Goal: Transaction & Acquisition: Book appointment/travel/reservation

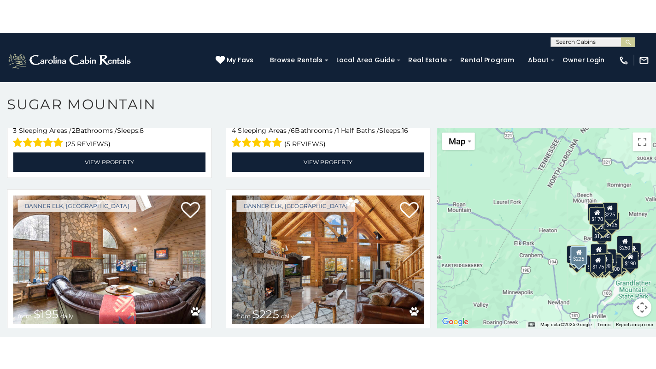
scroll to position [1613, 0]
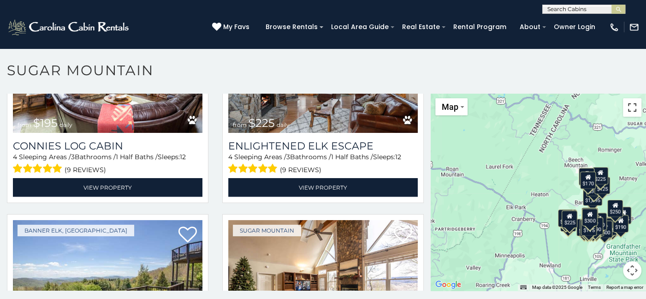
click at [628, 109] on button "Toggle fullscreen view" at bounding box center [632, 107] width 18 height 18
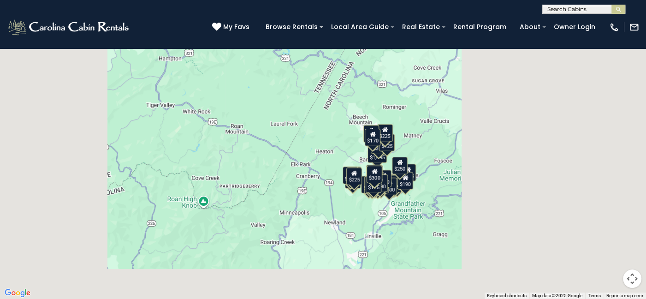
scroll to position [1637, 0]
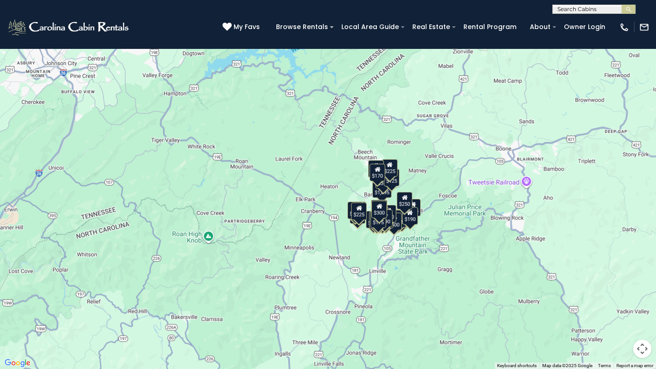
click at [443, 220] on div "$375 $350 $350 $200 $375 $195 $265 $190 $175 $155 $290 $345 $175 $1,095 $195 $2…" at bounding box center [328, 184] width 656 height 369
click at [640, 298] on button "Map camera controls" at bounding box center [642, 348] width 18 height 18
click at [618, 298] on button "Zoom in" at bounding box center [619, 302] width 18 height 18
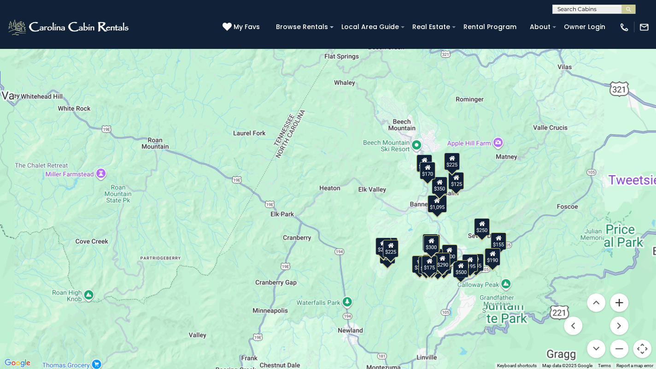
click at [618, 298] on button "Zoom in" at bounding box center [619, 302] width 18 height 18
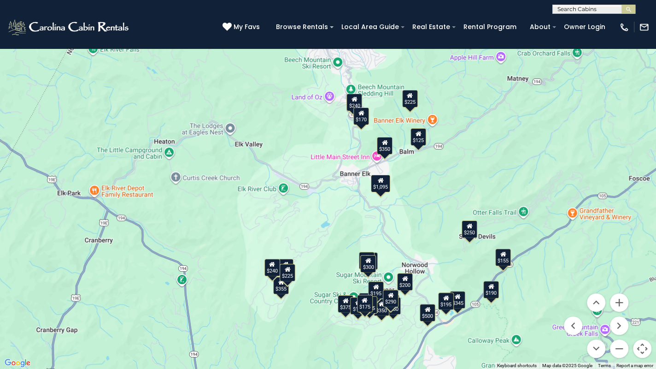
drag, startPoint x: 428, startPoint y: 235, endPoint x: 309, endPoint y: 198, distance: 124.0
click at [309, 198] on div "$375 $350 $350 $200 $375 $195 $265 $190 $175 $155 $290 $345 $175 $1,095 $195 $2…" at bounding box center [328, 184] width 656 height 369
click at [622, 298] on button "Zoom in" at bounding box center [619, 302] width 18 height 18
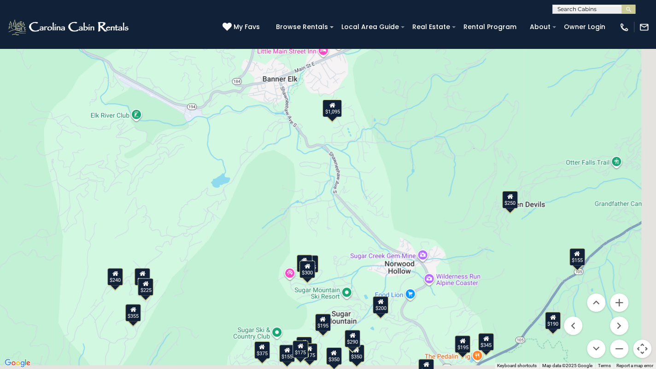
drag, startPoint x: 535, startPoint y: 263, endPoint x: 403, endPoint y: 147, distance: 176.0
click at [403, 147] on div "$375 $350 $350 $200 $375 $195 $265 $190 $175 $155 $290 $345 $175 $1,095 $195 $2…" at bounding box center [328, 184] width 656 height 369
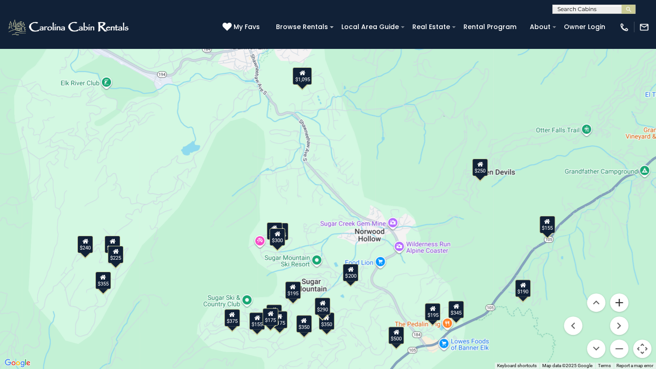
click at [620, 298] on button "Zoom in" at bounding box center [619, 302] width 18 height 18
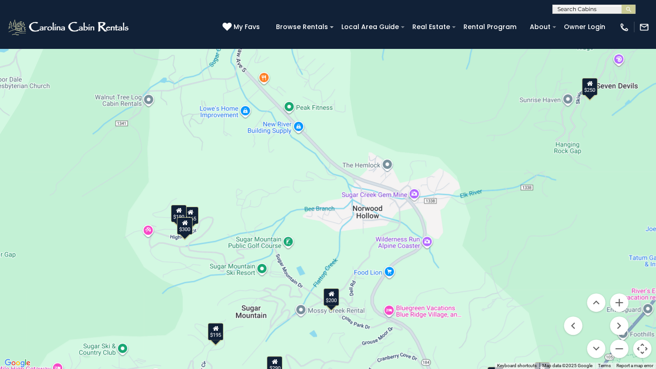
drag, startPoint x: 445, startPoint y: 200, endPoint x: 394, endPoint y: 86, distance: 124.0
click at [395, 87] on div "$375 $350 $350 $200 $375 $195 $265 $190 $175 $155 $290 $345 $175 $1,095 $195 $2…" at bounding box center [328, 184] width 656 height 369
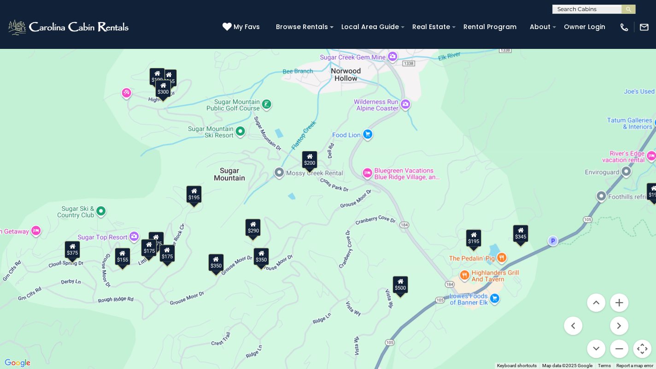
drag, startPoint x: 423, startPoint y: 171, endPoint x: 421, endPoint y: 102, distance: 68.2
click at [421, 102] on div "$375 $350 $350 $200 $375 $195 $265 $190 $175 $155 $290 $345 $175 $1,095 $195 $2…" at bounding box center [328, 184] width 656 height 369
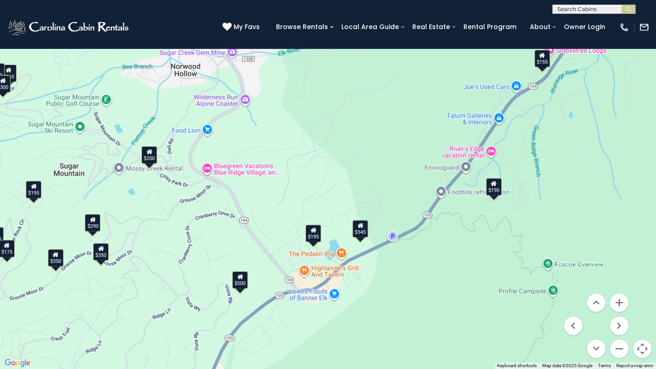
drag, startPoint x: 460, startPoint y: 190, endPoint x: 299, endPoint y: 194, distance: 161.8
click at [299, 194] on div "$375 $350 $350 $200 $375 $195 $265 $190 $175 $155 $290 $345 $175 $1,095 $195 $2…" at bounding box center [328, 184] width 656 height 369
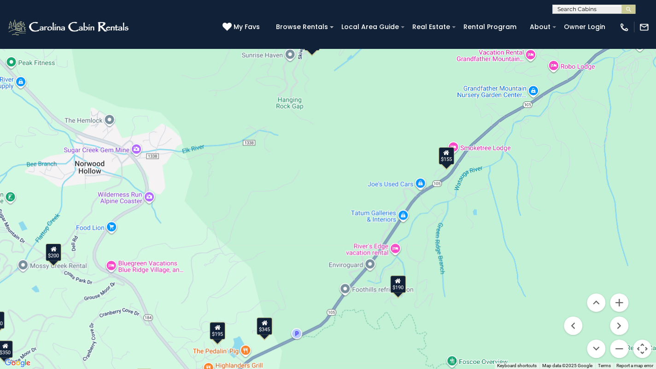
drag, startPoint x: 395, startPoint y: 141, endPoint x: 304, endPoint y: 234, distance: 130.3
click at [304, 234] on div "$375 $350 $350 $200 $375 $195 $265 $190 $175 $155 $290 $345 $175 $1,095 $195 $2…" at bounding box center [328, 184] width 656 height 369
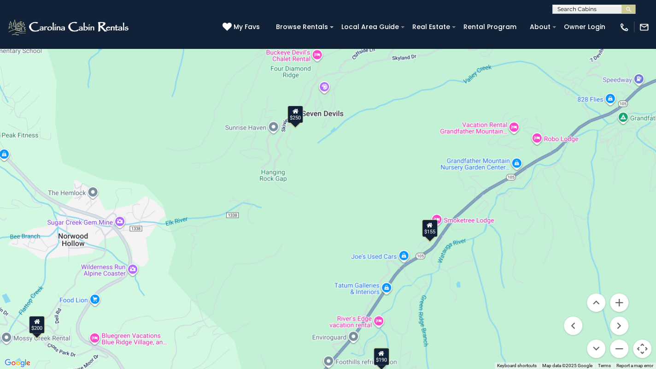
drag, startPoint x: 406, startPoint y: 199, endPoint x: 394, endPoint y: 256, distance: 58.4
click at [394, 256] on div "$375 $350 $350 $200 $375 $195 $265 $190 $175 $155 $290 $345 $175 $1,095 $195 $2…" at bounding box center [328, 184] width 656 height 369
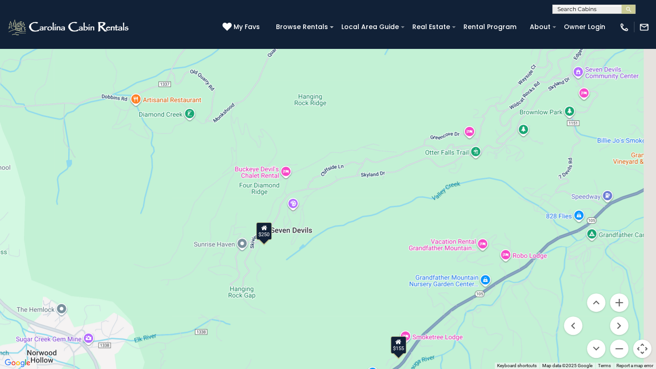
drag, startPoint x: 304, startPoint y: 298, endPoint x: 283, endPoint y: 349, distance: 55.2
click at [283, 298] on div "$375 $350 $350 $200 $375 $195 $265 $190 $175 $155 $290 $345 $175 $1,095 $195 $2…" at bounding box center [328, 184] width 656 height 369
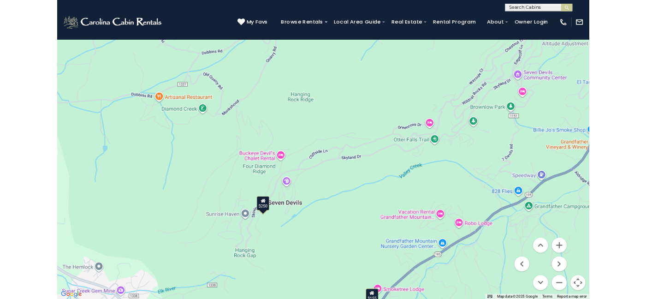
scroll to position [1613, 0]
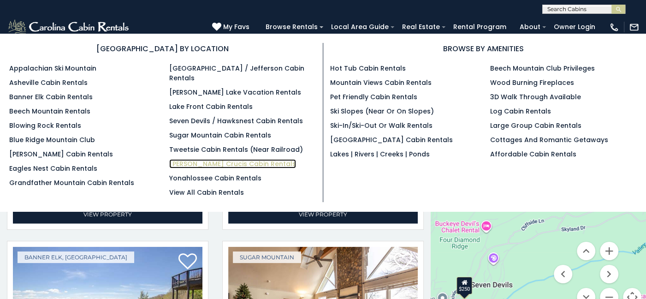
click at [193, 159] on link "[PERSON_NAME] Crucis Cabin Rentals" at bounding box center [232, 163] width 127 height 9
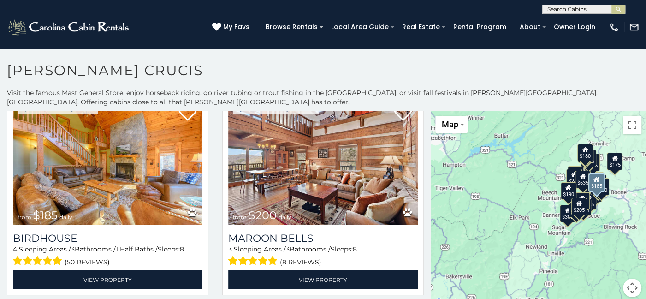
scroll to position [1982, 0]
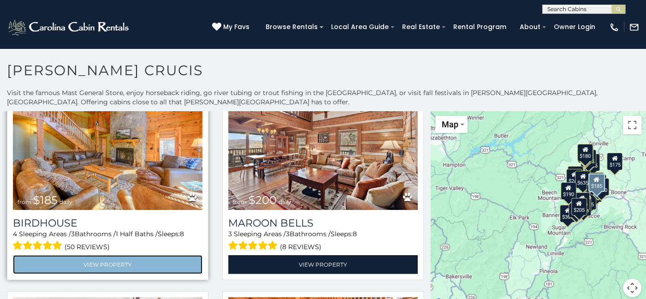
click at [106, 255] on link "View Property" at bounding box center [107, 264] width 189 height 19
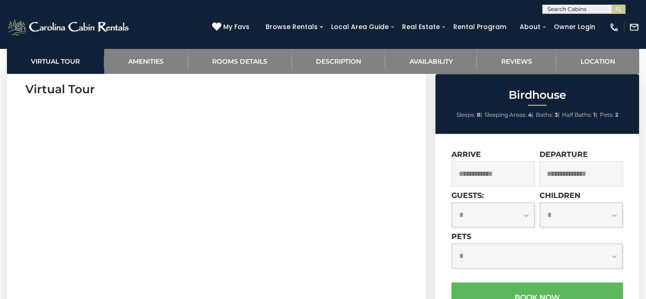
scroll to position [432, 0]
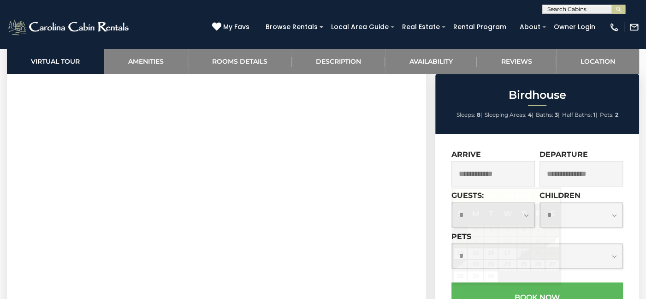
click at [481, 173] on input "text" at bounding box center [492, 173] width 83 height 25
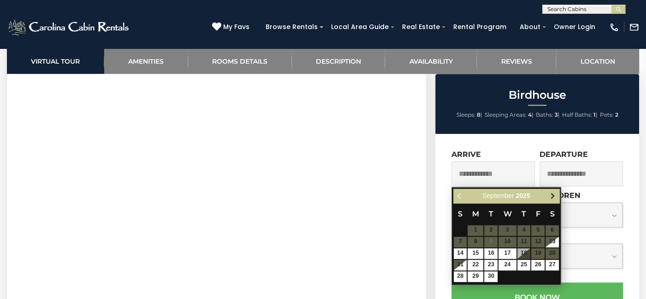
click at [548, 195] on link "Next" at bounding box center [553, 196] width 12 height 12
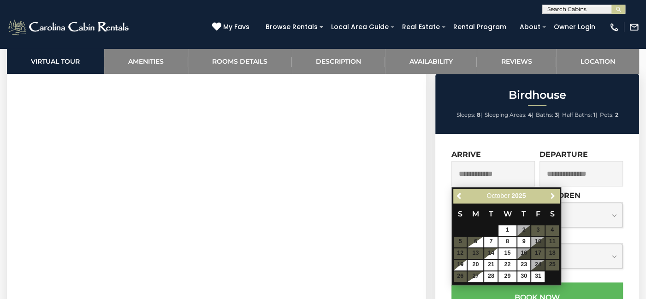
click at [548, 195] on link "Next" at bounding box center [553, 196] width 12 height 12
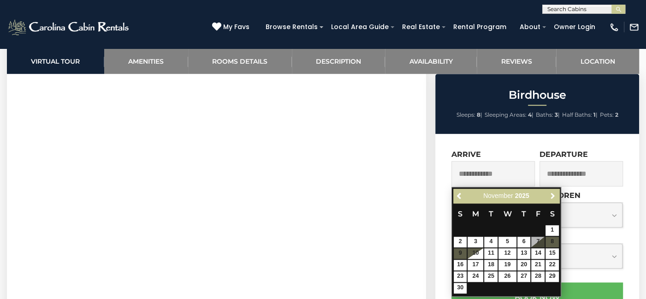
click at [548, 195] on link "Next" at bounding box center [553, 196] width 12 height 12
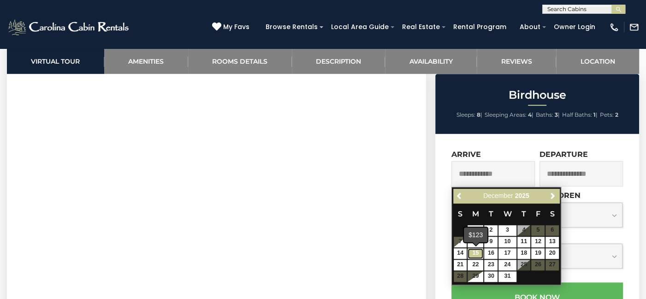
click at [470, 252] on link "15" at bounding box center [475, 253] width 16 height 11
type input "**********"
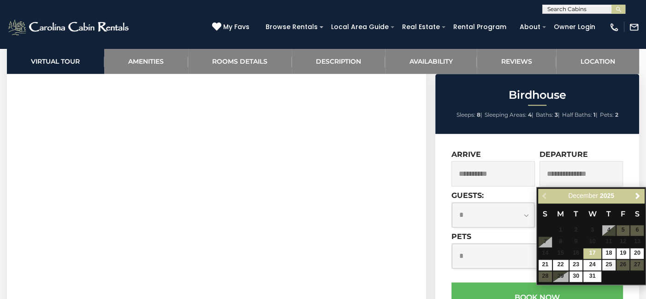
click at [596, 173] on input "text" at bounding box center [580, 173] width 83 height 25
click at [546, 263] on link "21" at bounding box center [544, 264] width 13 height 11
type input "**********"
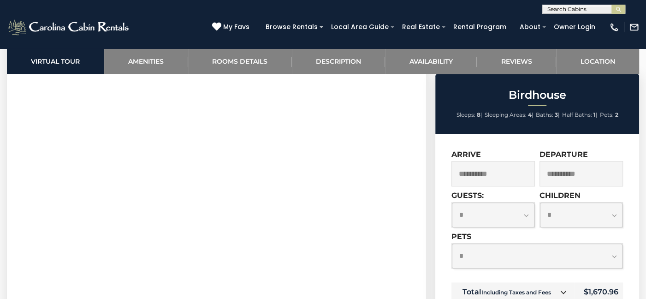
click at [504, 218] on select "**********" at bounding box center [493, 214] width 82 height 25
select select "*"
click at [452, 202] on select "**********" at bounding box center [493, 214] width 82 height 25
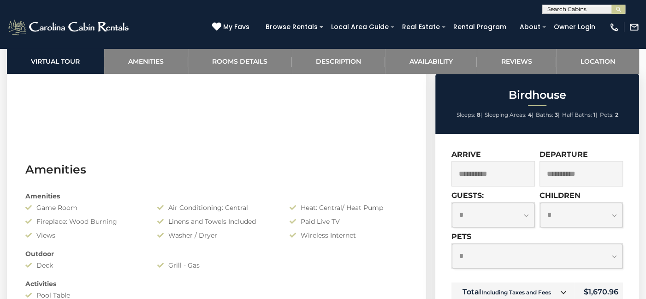
scroll to position [478, 0]
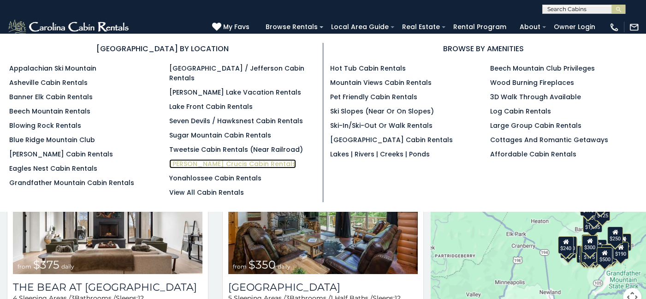
click at [187, 159] on link "[PERSON_NAME] Crucis Cabin Rentals" at bounding box center [232, 163] width 127 height 9
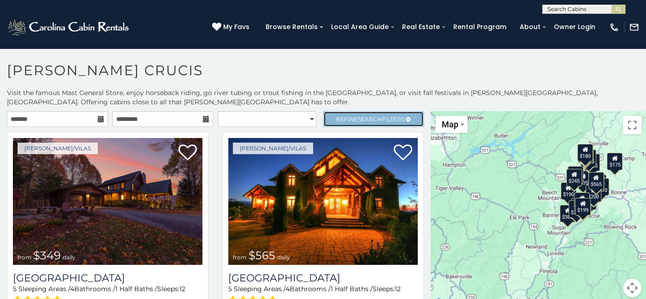
click at [358, 116] on span "Search" at bounding box center [370, 119] width 24 height 7
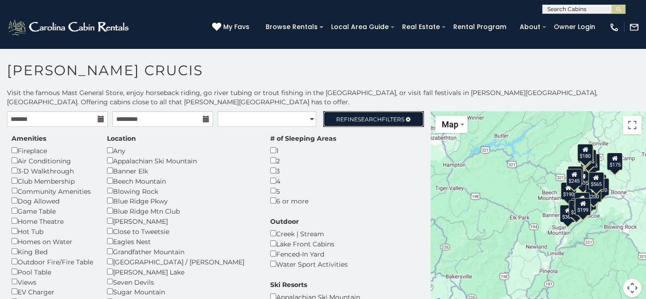
scroll to position [46, 0]
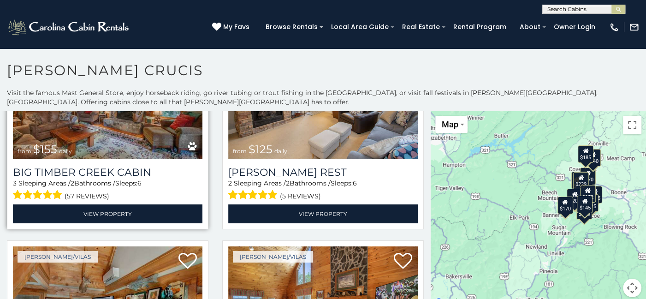
scroll to position [1106, 0]
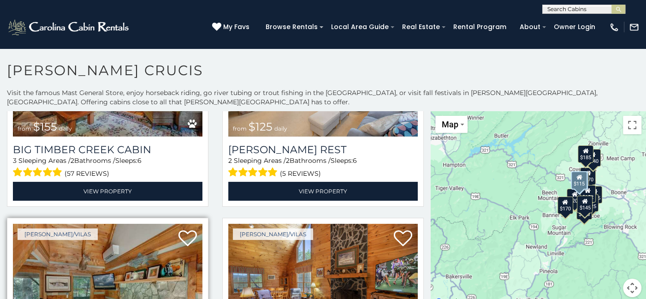
click at [103, 224] on img at bounding box center [107, 287] width 189 height 127
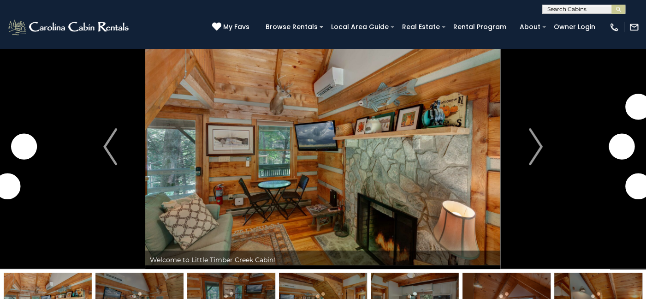
scroll to position [46, 0]
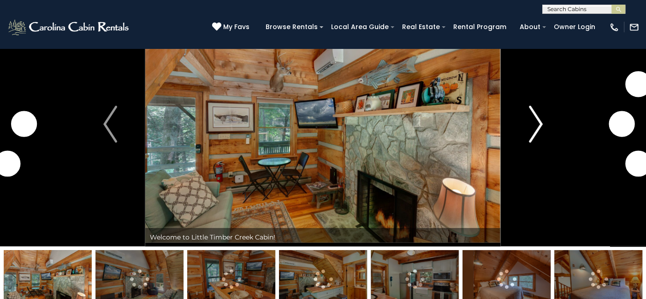
click at [537, 123] on img "Next" at bounding box center [536, 124] width 14 height 37
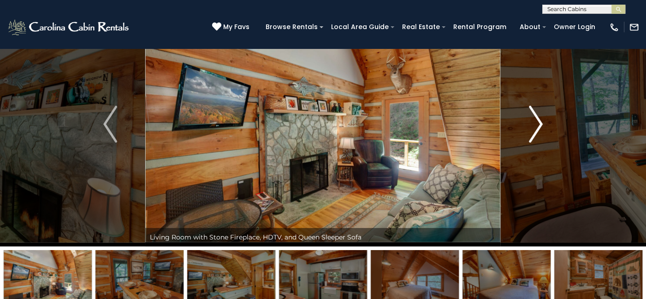
click at [537, 123] on img "Next" at bounding box center [536, 124] width 14 height 37
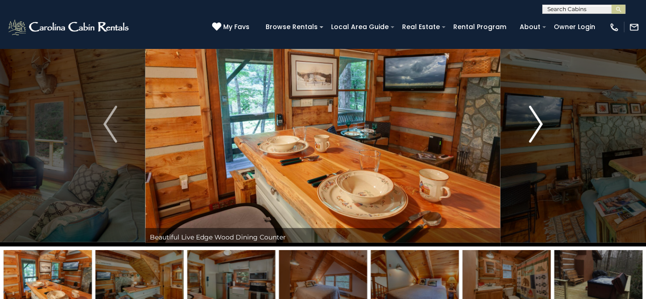
click at [537, 123] on img "Next" at bounding box center [536, 124] width 14 height 37
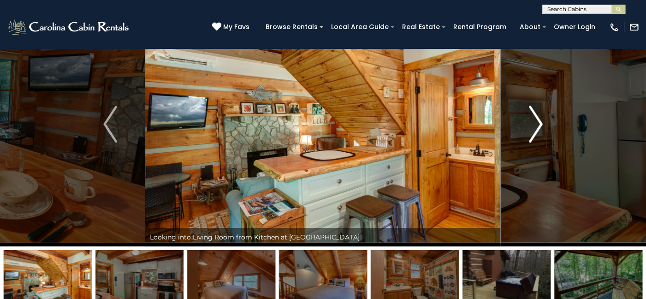
click at [537, 123] on img "Next" at bounding box center [536, 124] width 14 height 37
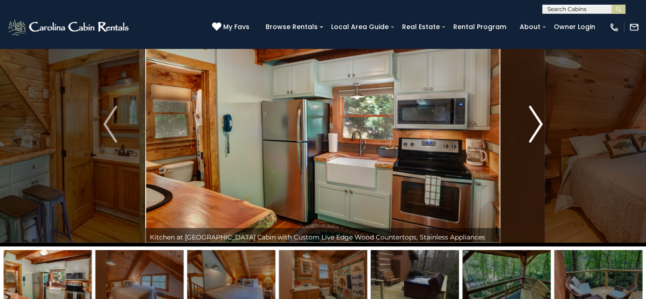
click at [537, 123] on img "Next" at bounding box center [536, 124] width 14 height 37
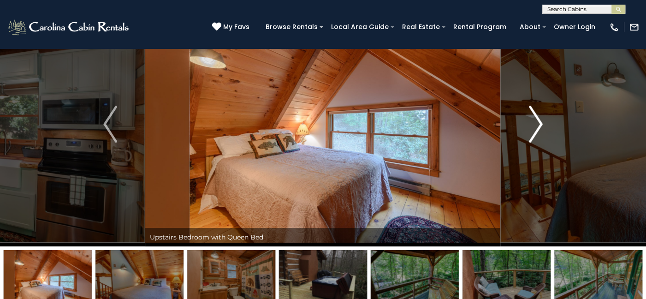
click at [537, 123] on img "Next" at bounding box center [536, 124] width 14 height 37
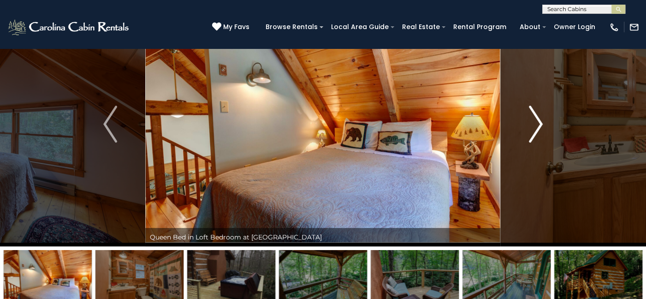
click at [537, 123] on img "Next" at bounding box center [536, 124] width 14 height 37
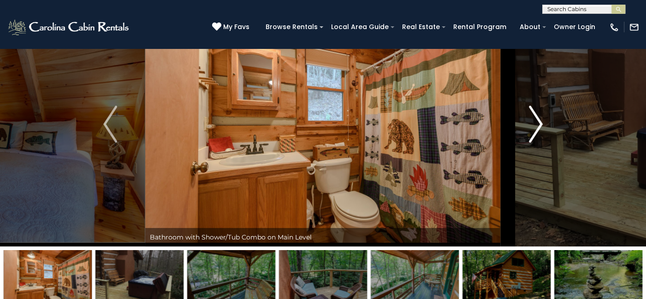
click at [537, 123] on img "Next" at bounding box center [536, 124] width 14 height 37
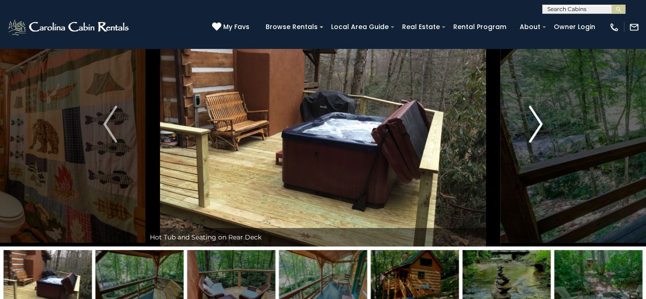
click at [529, 132] on img "Next" at bounding box center [536, 124] width 14 height 37
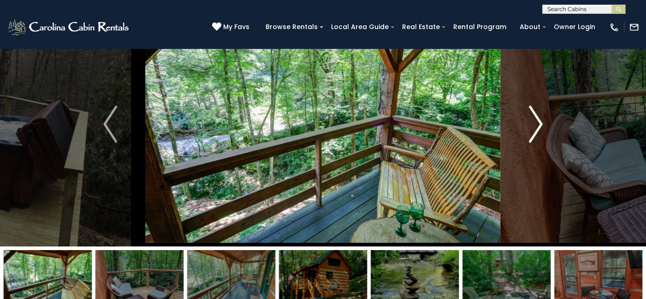
click at [529, 127] on img "Next" at bounding box center [536, 124] width 14 height 37
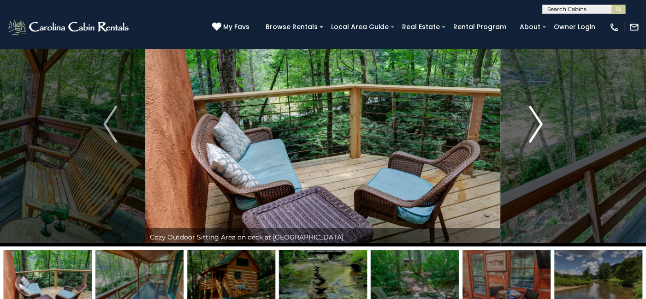
click at [529, 127] on img "Next" at bounding box center [536, 124] width 14 height 37
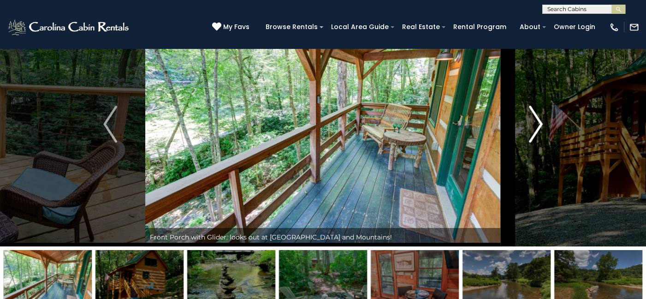
click at [523, 133] on button "Next" at bounding box center [535, 124] width 70 height 244
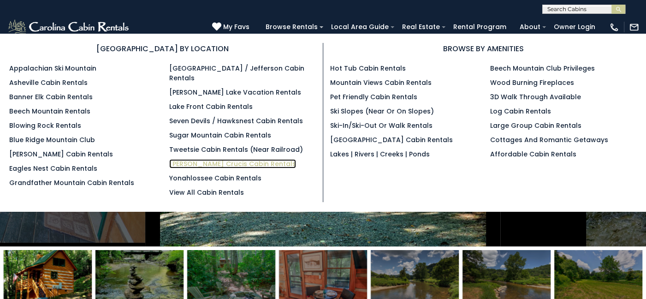
click at [193, 159] on link "[PERSON_NAME] Crucis Cabin Rentals" at bounding box center [232, 163] width 127 height 9
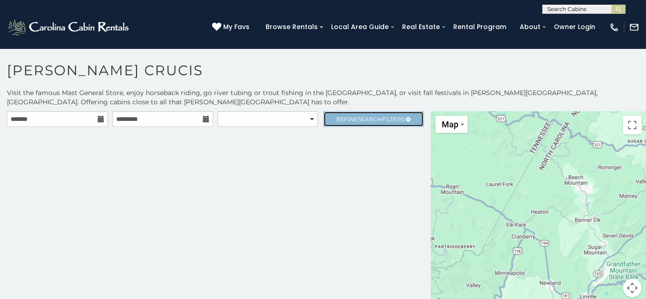
click at [369, 119] on span "Search" at bounding box center [370, 119] width 24 height 7
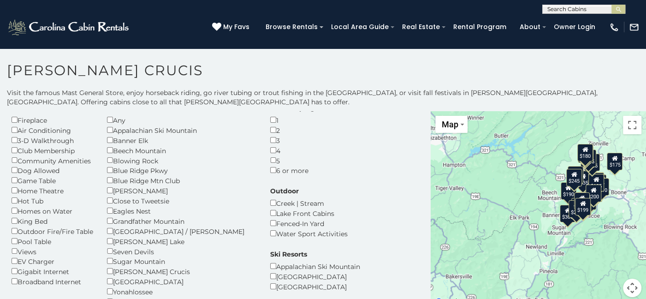
scroll to position [46, 0]
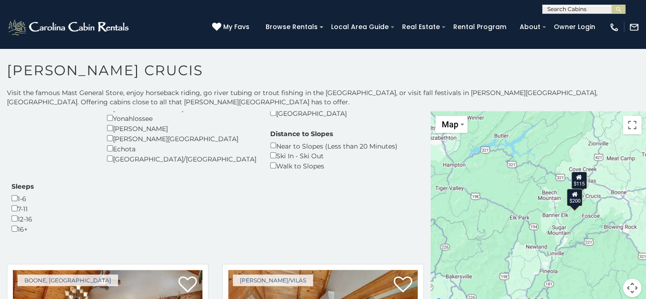
scroll to position [276, 0]
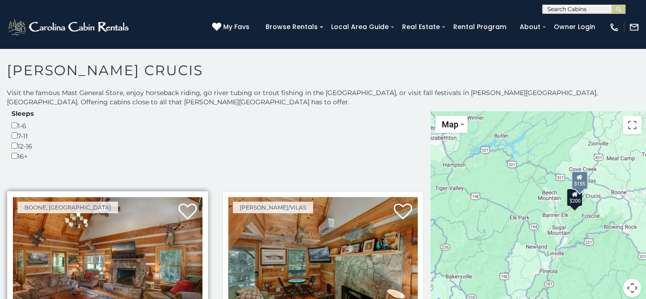
click at [118, 226] on img at bounding box center [107, 260] width 189 height 127
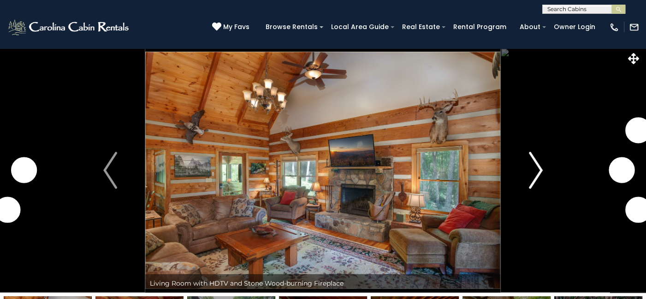
click at [539, 172] on img "Next" at bounding box center [536, 170] width 14 height 37
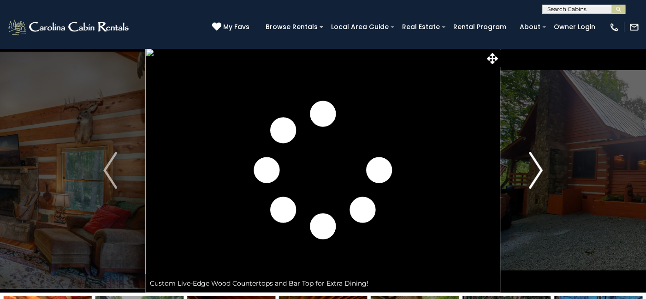
click at [539, 172] on img "Next" at bounding box center [536, 170] width 14 height 37
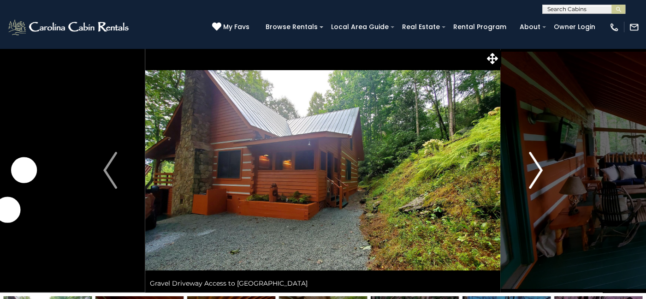
click at [539, 172] on img "Next" at bounding box center [536, 170] width 14 height 37
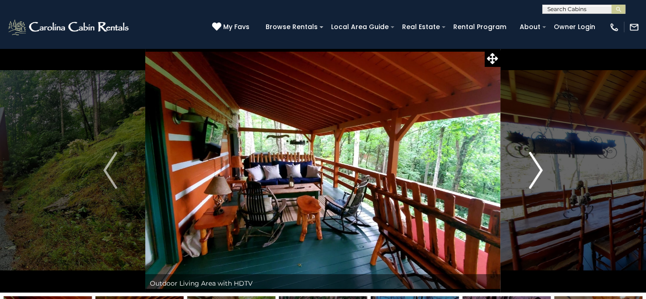
click at [539, 172] on img "Next" at bounding box center [536, 170] width 14 height 37
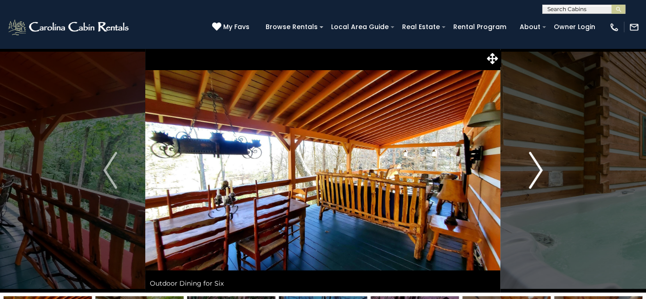
click at [539, 172] on img "Next" at bounding box center [536, 170] width 14 height 37
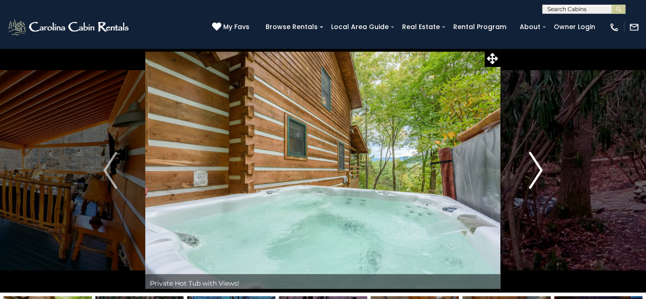
click at [539, 172] on img "Next" at bounding box center [536, 170] width 14 height 37
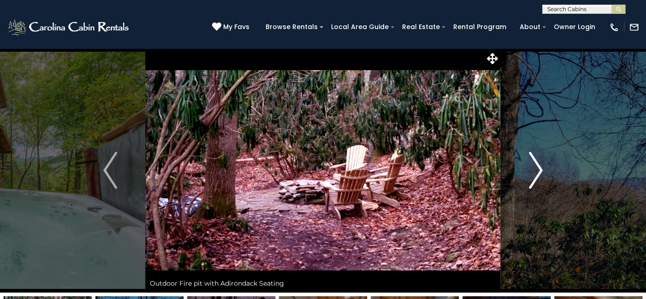
click at [539, 172] on img "Next" at bounding box center [536, 170] width 14 height 37
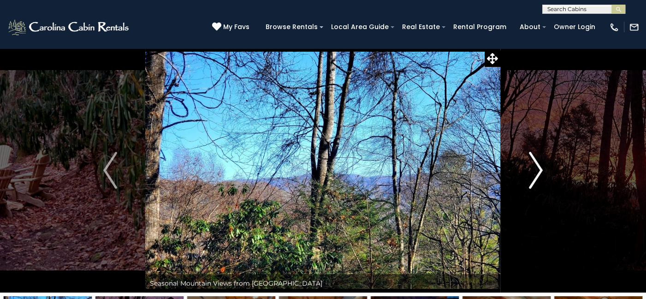
click at [539, 172] on img "Next" at bounding box center [536, 170] width 14 height 37
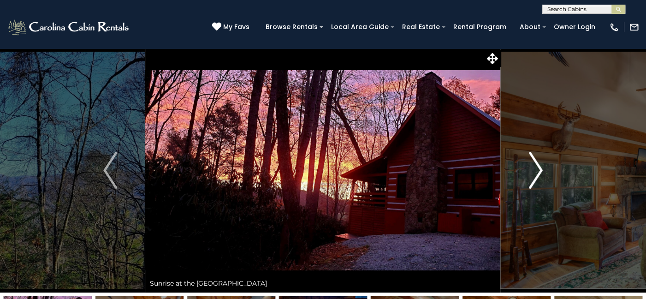
click at [539, 172] on img "Next" at bounding box center [536, 170] width 14 height 37
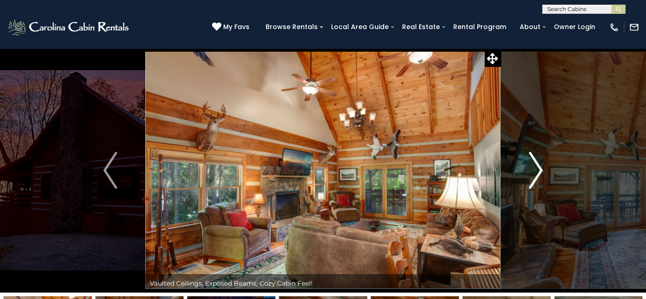
click at [539, 172] on img "Next" at bounding box center [536, 170] width 14 height 37
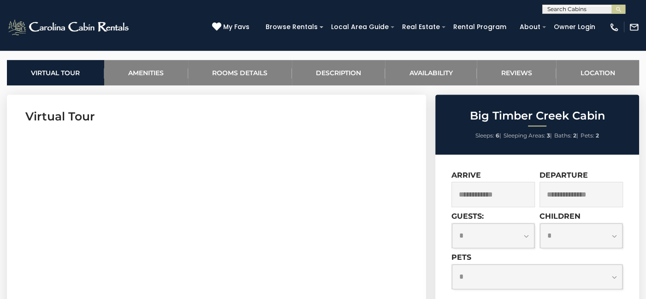
scroll to position [369, 0]
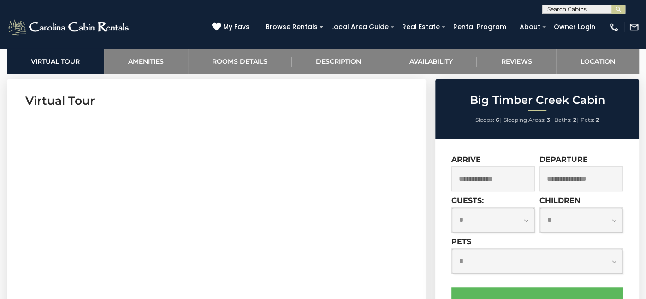
click at [480, 177] on input "text" at bounding box center [492, 178] width 83 height 25
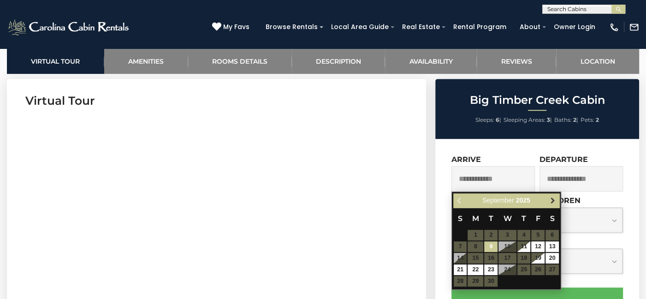
click at [551, 198] on span "Next" at bounding box center [551, 200] width 7 height 7
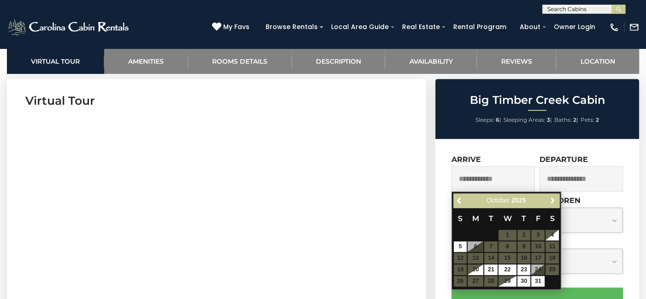
click at [551, 198] on span "Next" at bounding box center [551, 200] width 7 height 7
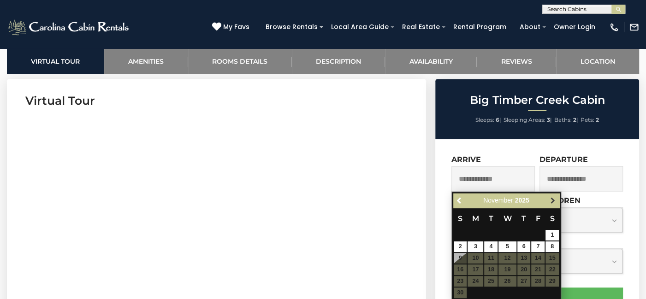
click at [548, 197] on span "Next" at bounding box center [551, 200] width 7 height 7
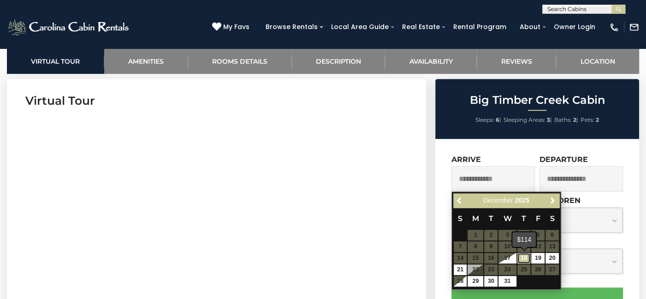
click at [522, 256] on link "18" at bounding box center [523, 258] width 13 height 11
type input "**********"
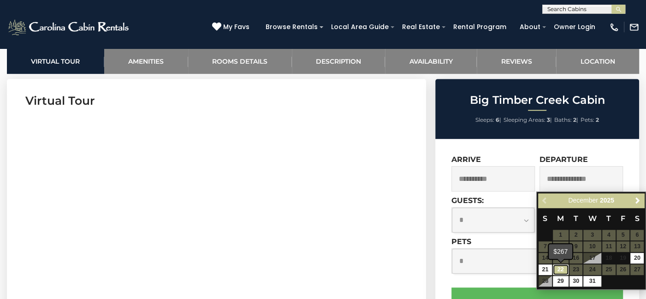
click at [561, 268] on link "22" at bounding box center [561, 269] width 16 height 11
type input "**********"
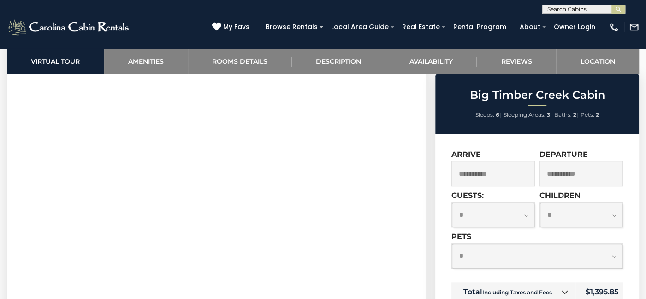
scroll to position [507, 0]
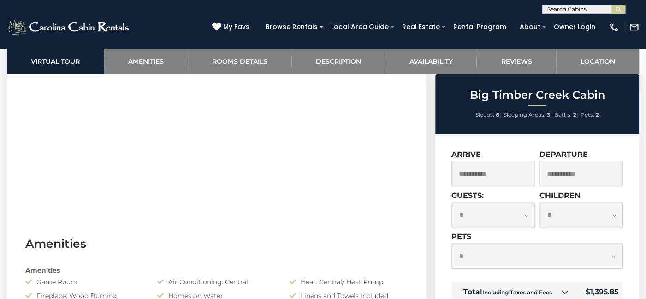
click at [521, 209] on select "**********" at bounding box center [493, 214] width 82 height 25
select select "*"
click at [452, 202] on select "**********" at bounding box center [493, 214] width 82 height 25
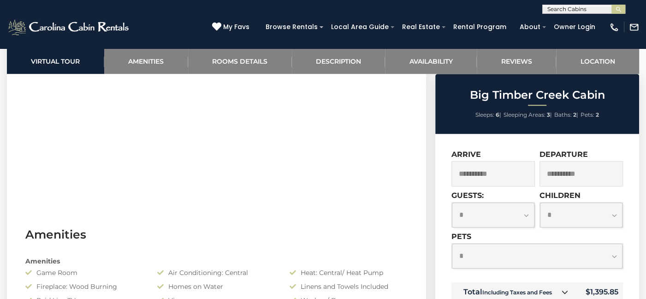
scroll to position [415, 0]
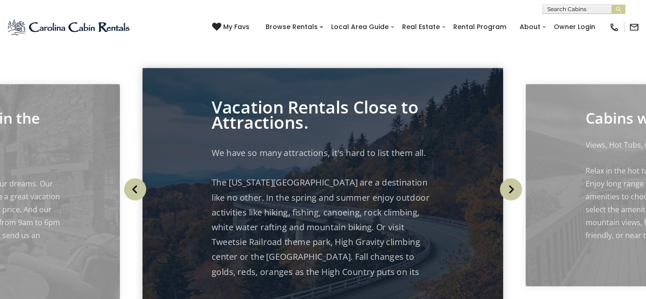
scroll to position [507, 0]
